Goal: Go to known website: Go to known website

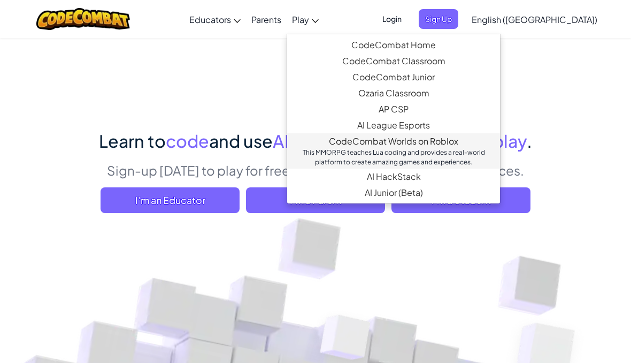
click at [485, 144] on link "CodeCombat Worlds on Roblox This MMORPG teaches Lua coding and provides a real-…" at bounding box center [393, 150] width 213 height 35
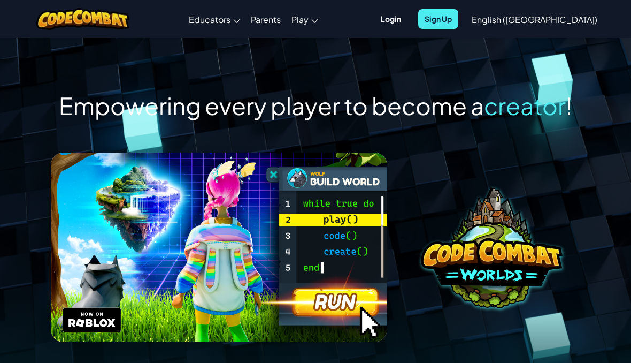
click at [338, 319] on img at bounding box center [219, 246] width 336 height 189
click at [335, 317] on img at bounding box center [219, 246] width 336 height 189
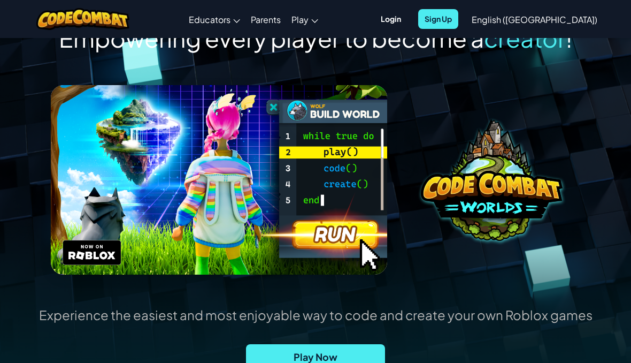
click at [85, 256] on img at bounding box center [219, 179] width 336 height 189
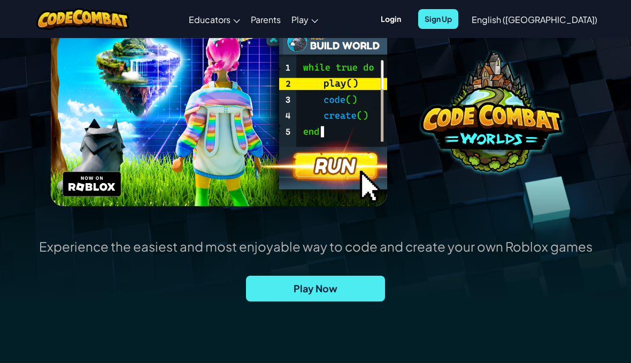
scroll to position [141, 0]
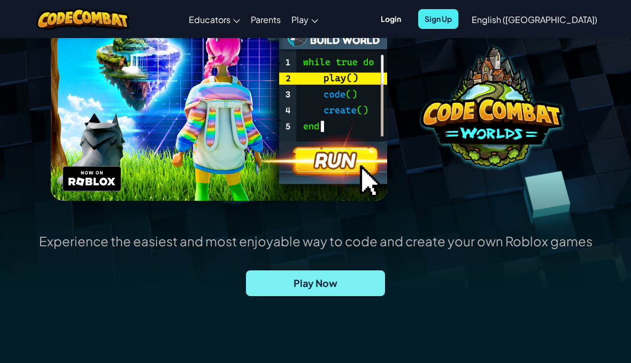
click at [307, 280] on span "Play Now" at bounding box center [315, 283] width 139 height 26
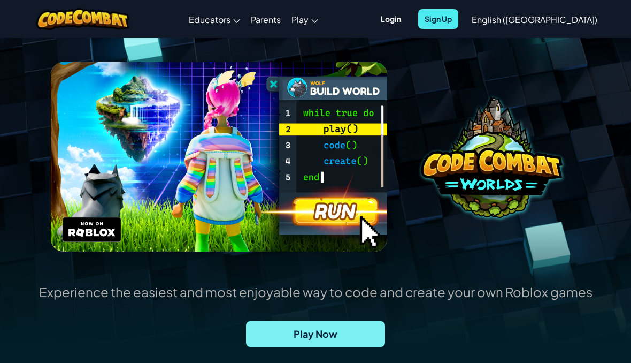
scroll to position [0, 0]
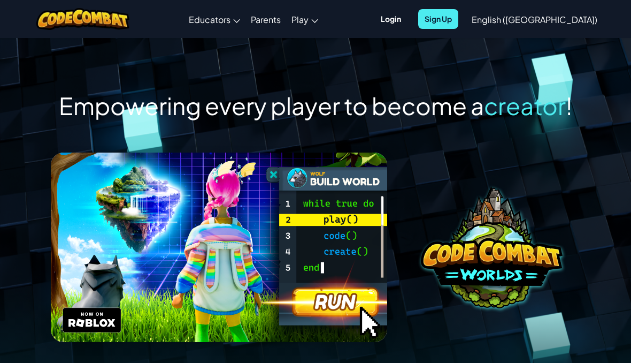
click at [408, 19] on span "Login" at bounding box center [390, 19] width 33 height 20
